Goal: Information Seeking & Learning: Learn about a topic

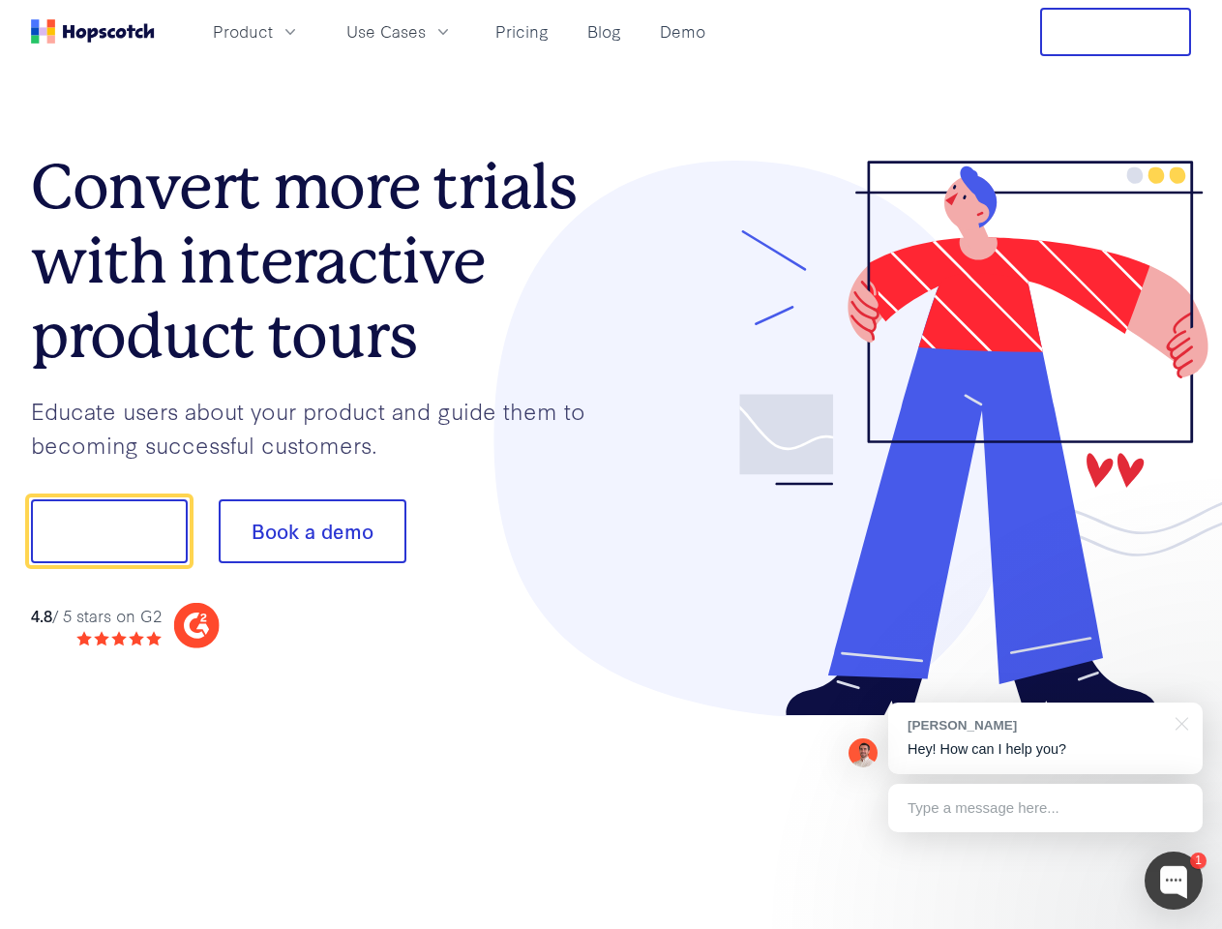
click at [612, 465] on div at bounding box center [902, 439] width 581 height 556
click at [273, 31] on span "Product" at bounding box center [243, 31] width 60 height 24
click at [426, 31] on span "Use Cases" at bounding box center [385, 31] width 79 height 24
click at [1116, 32] on button "Free Trial" at bounding box center [1115, 32] width 151 height 48
click at [108, 531] on button "Show me!" at bounding box center [109, 531] width 157 height 64
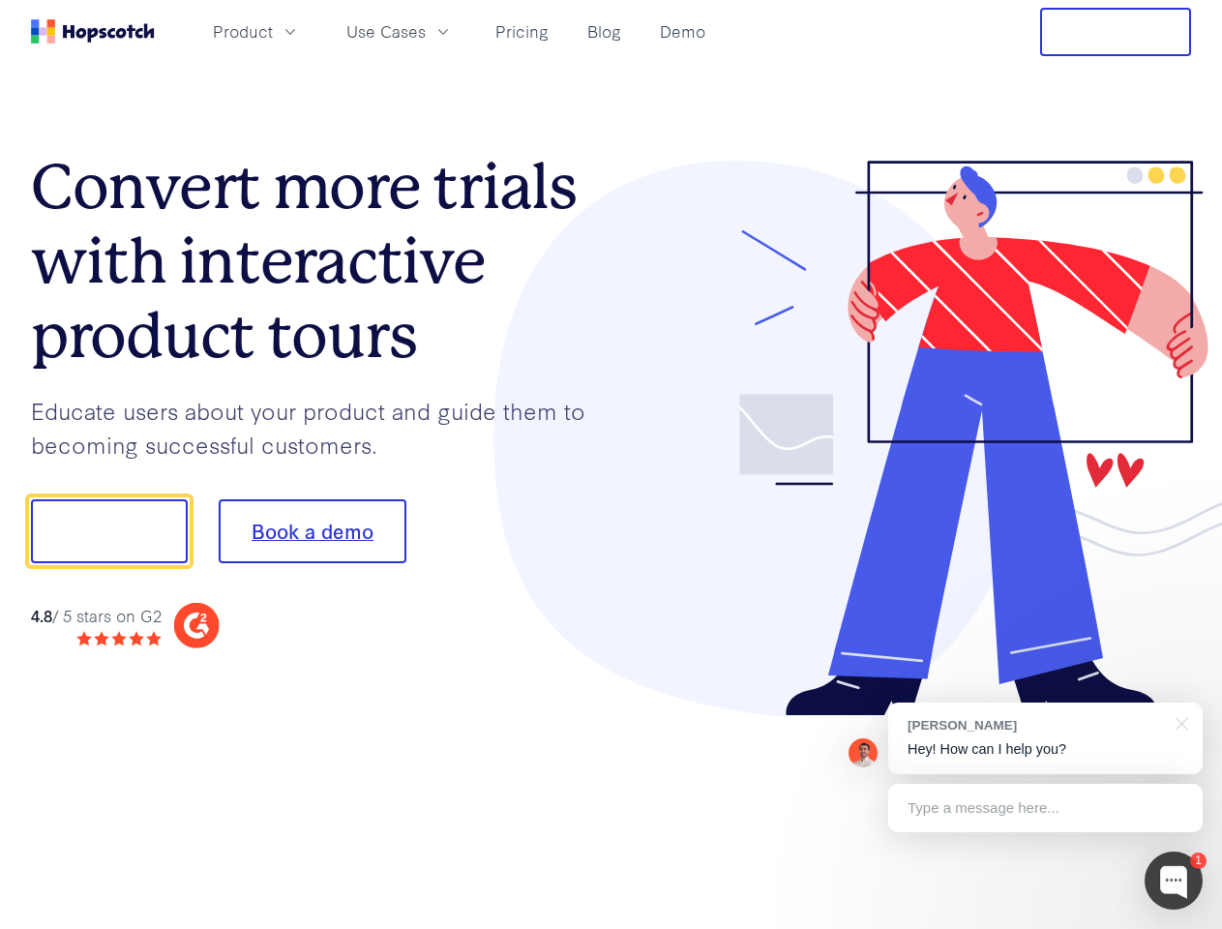
click at [312, 531] on button "Book a demo" at bounding box center [313, 531] width 188 height 64
click at [1174, 881] on div at bounding box center [1174, 881] width 58 height 58
click at [1045, 738] on div "[PERSON_NAME] Hey! How can I help you?" at bounding box center [1045, 739] width 315 height 72
click at [1179, 722] on div at bounding box center [1021, 528] width 363 height 645
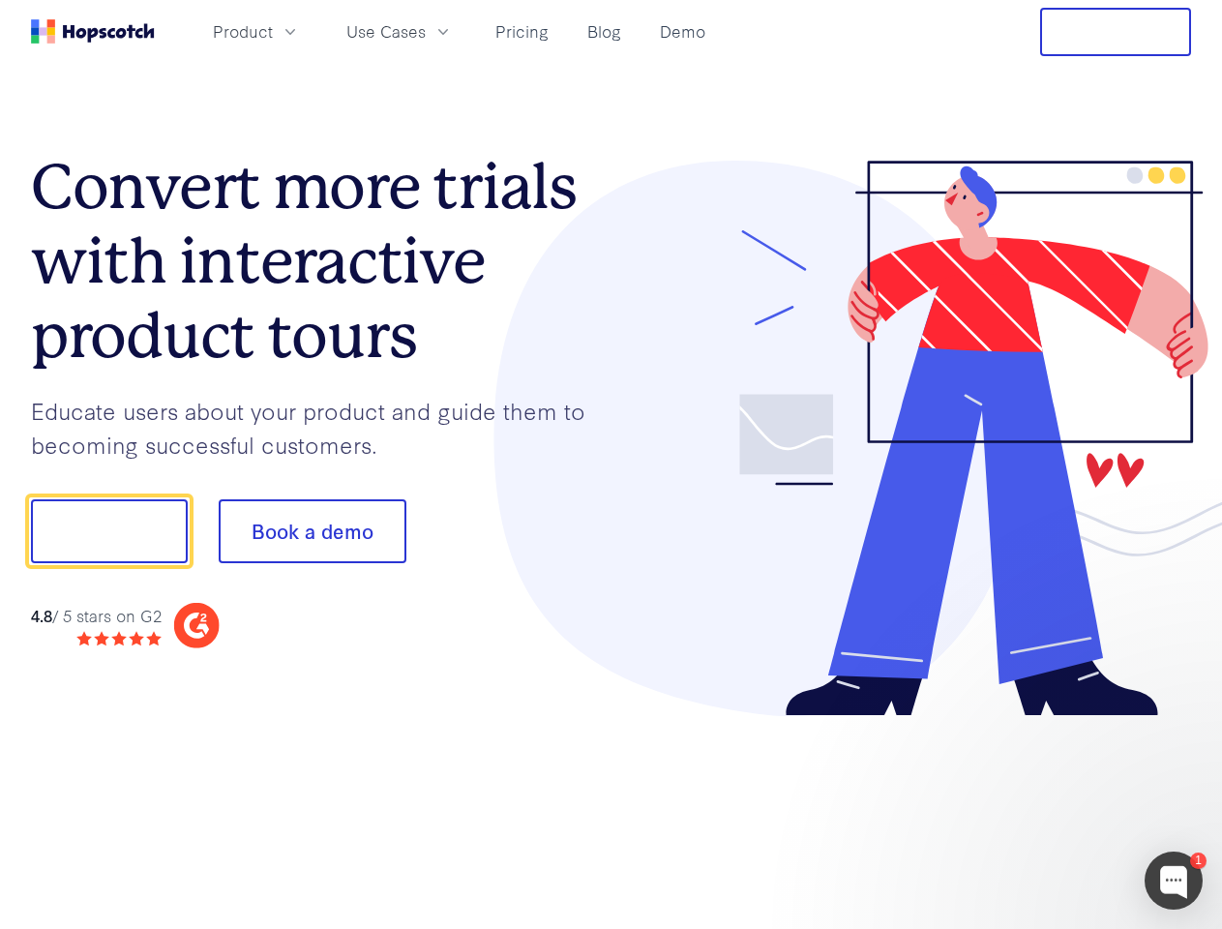
click at [1045, 808] on div at bounding box center [1021, 658] width 363 height 386
